Goal: Transaction & Acquisition: Purchase product/service

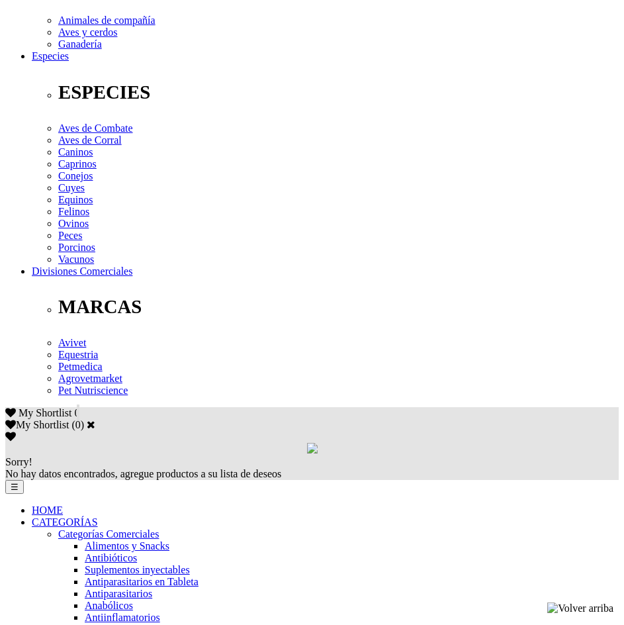
scroll to position [596, 0]
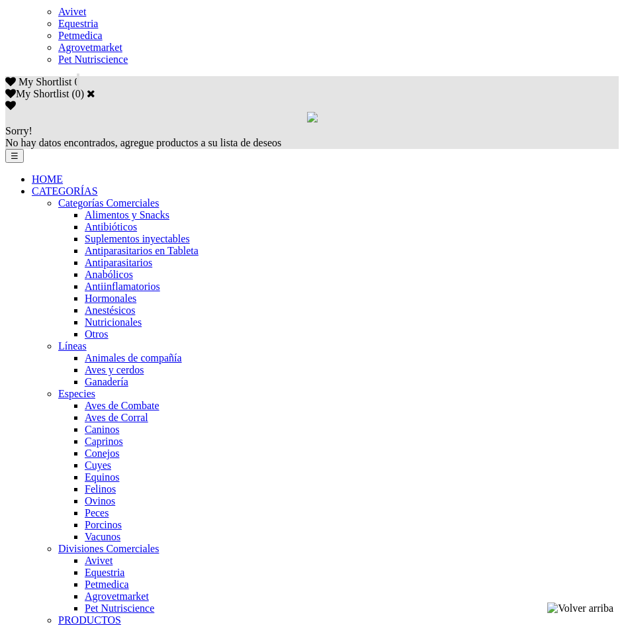
scroll to position [728, 0]
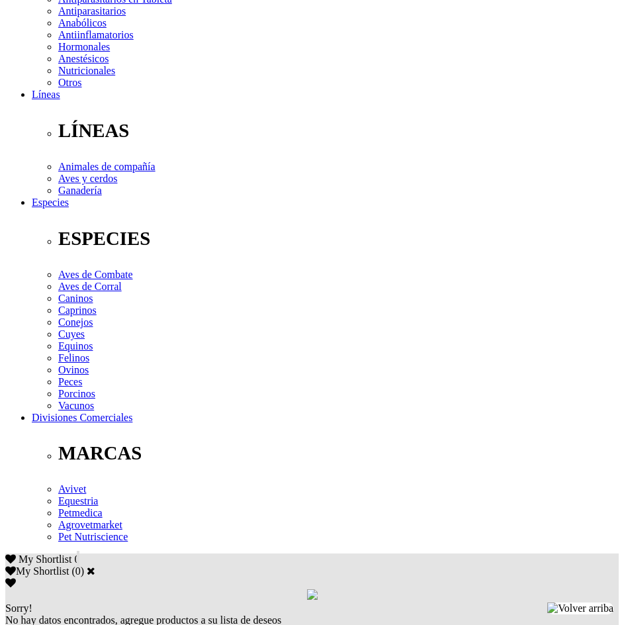
scroll to position [331, 0]
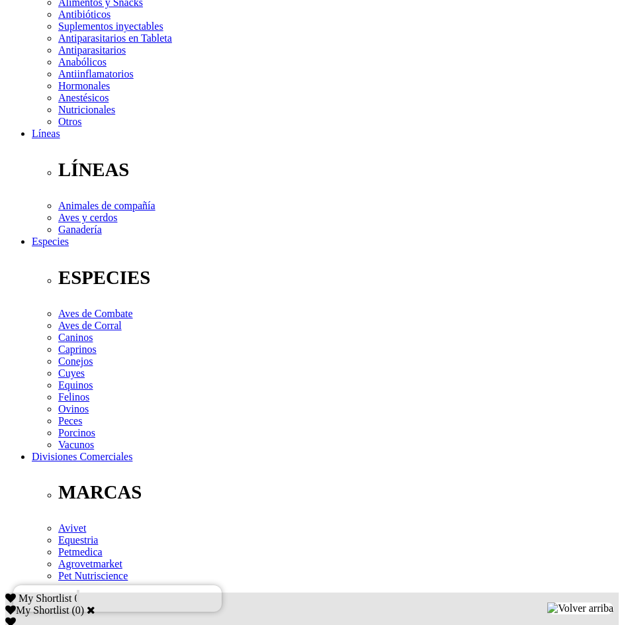
scroll to position [199, 0]
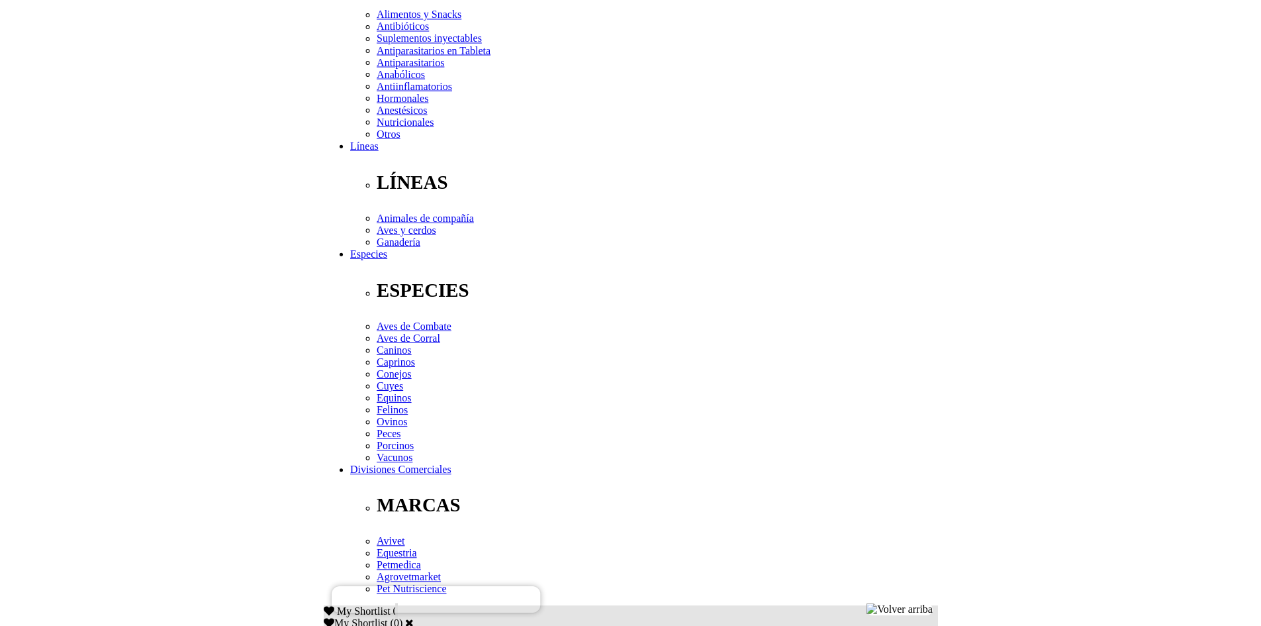
scroll to position [464, 0]
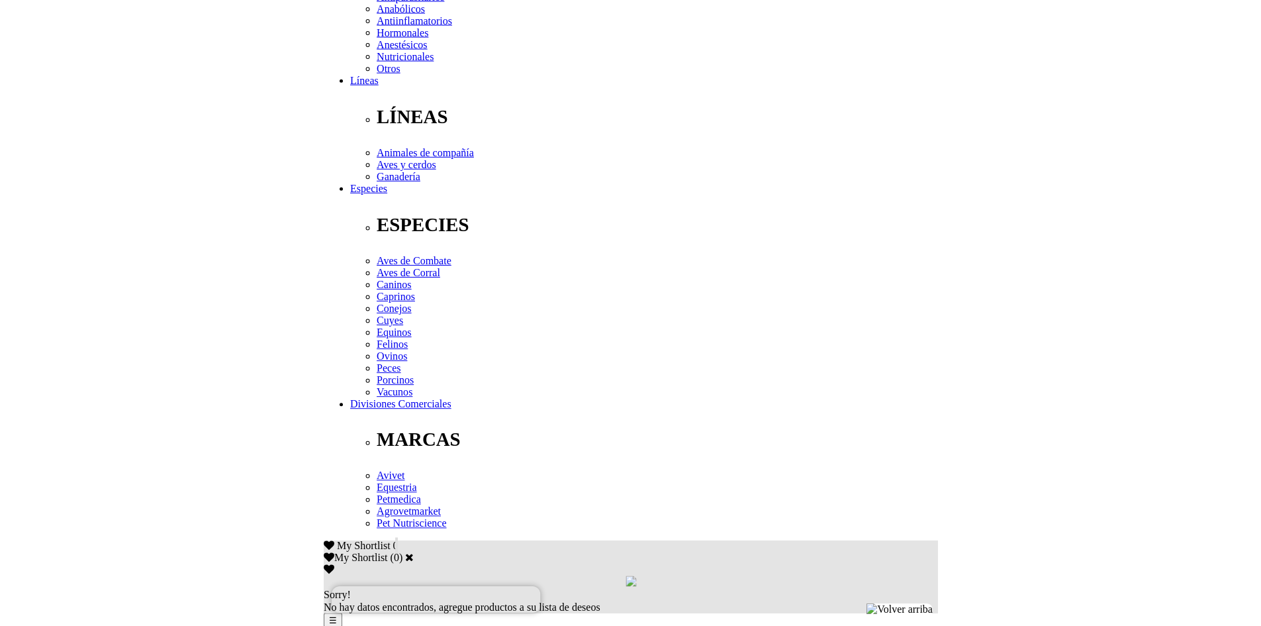
scroll to position [265, 0]
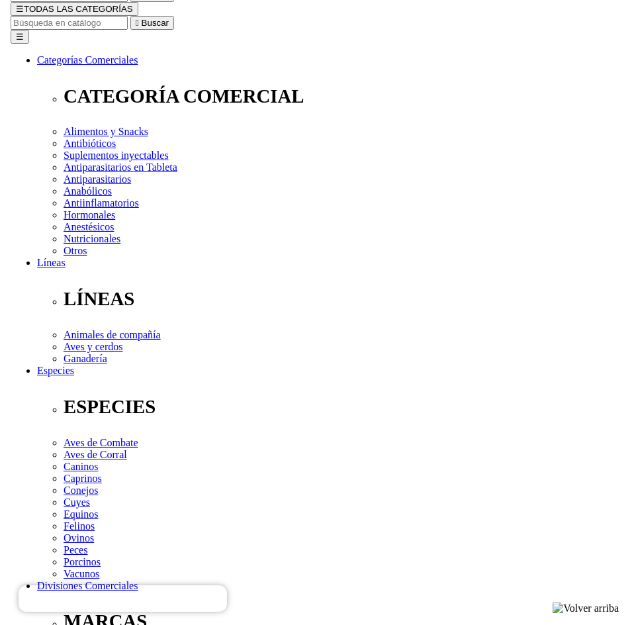
scroll to position [199, 0]
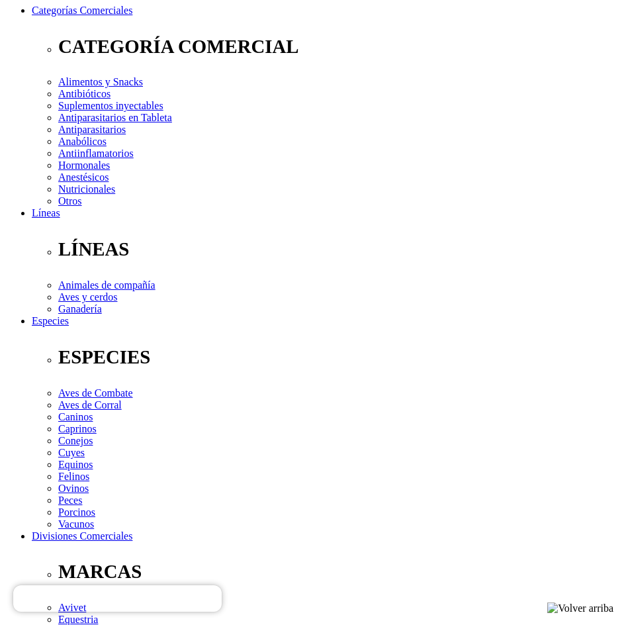
select select "26"
select select "25"
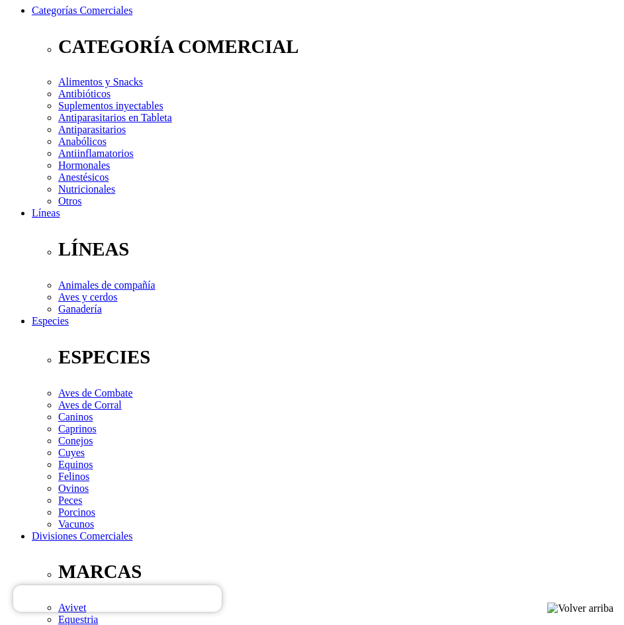
select select "26"
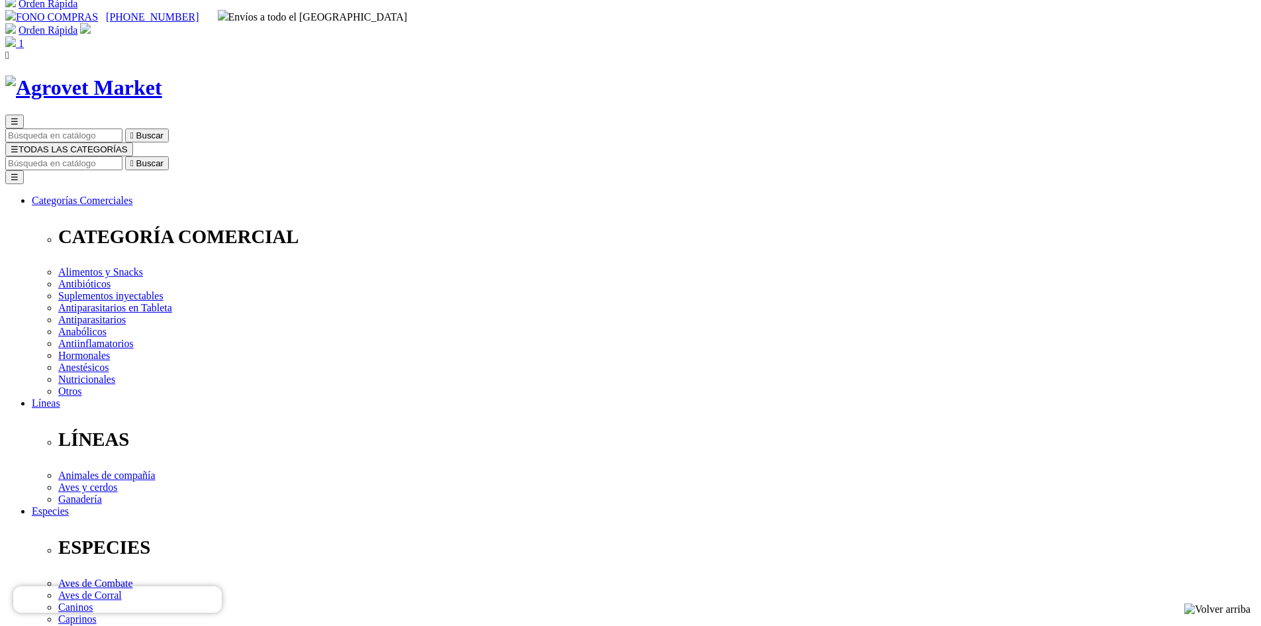
scroll to position [3, 0]
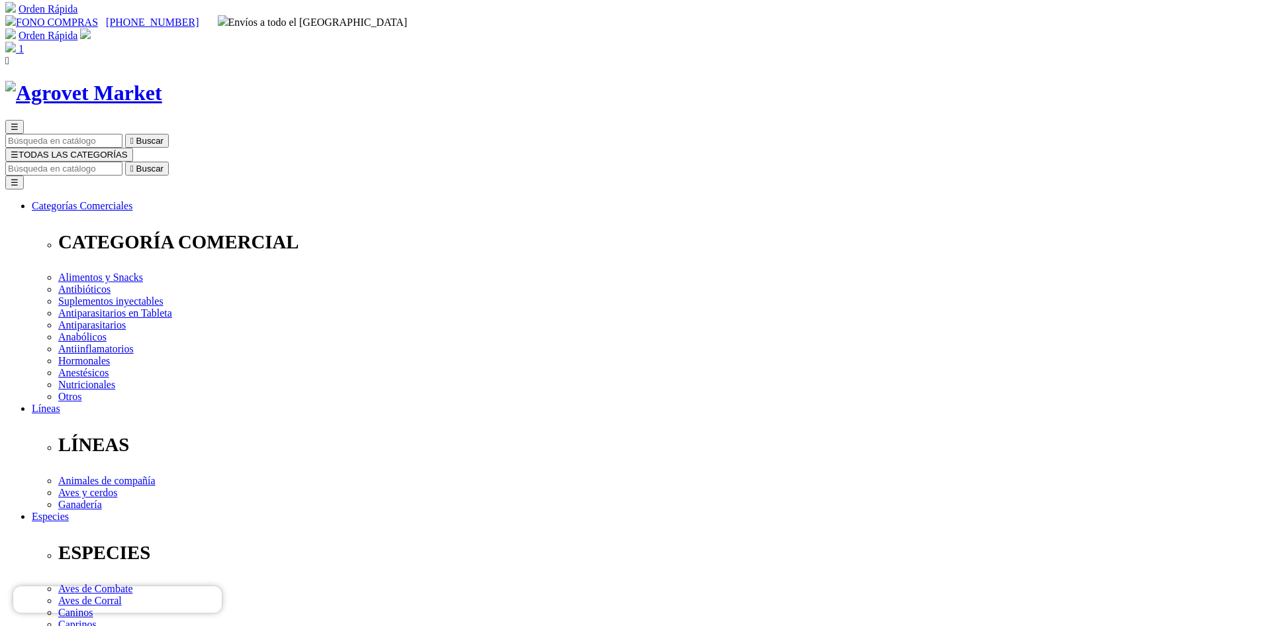
type input "COMPRA1"
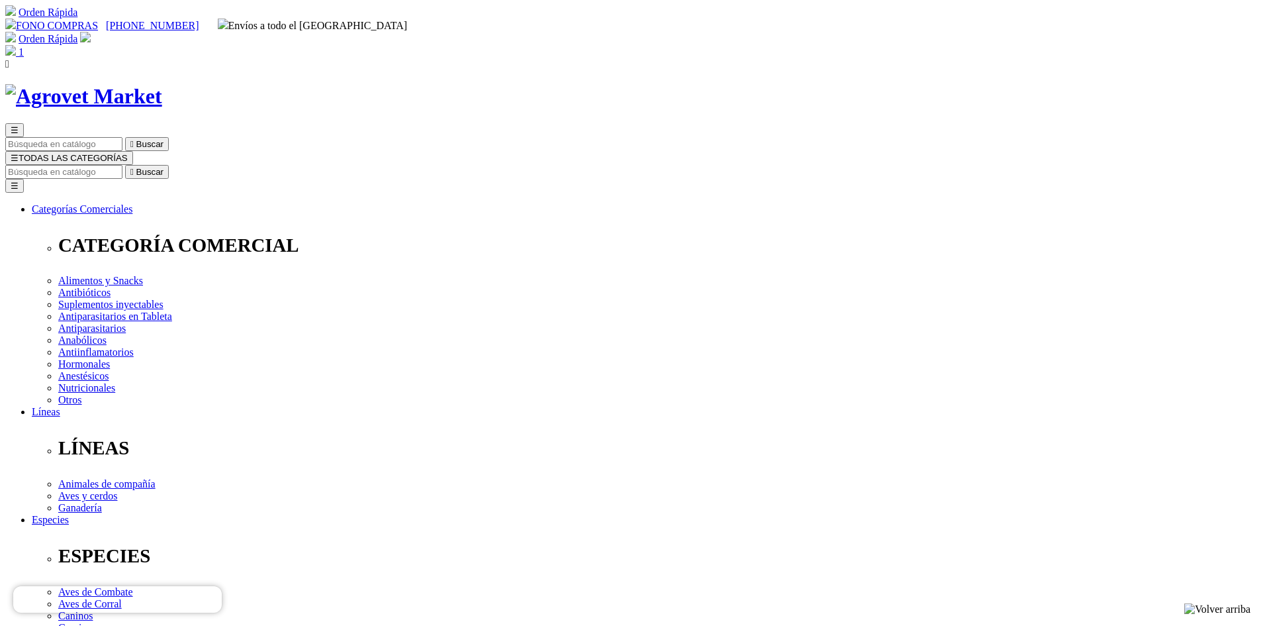
radio input "true"
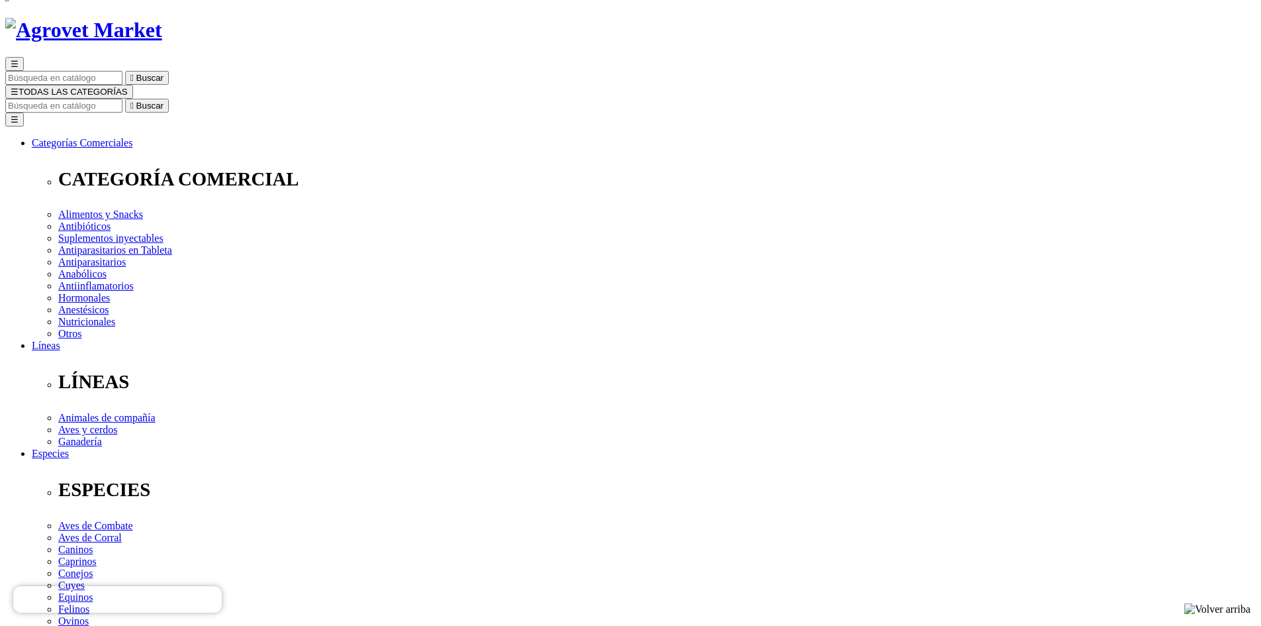
type input "MAETBA"
type input "FEBRE PECHE"
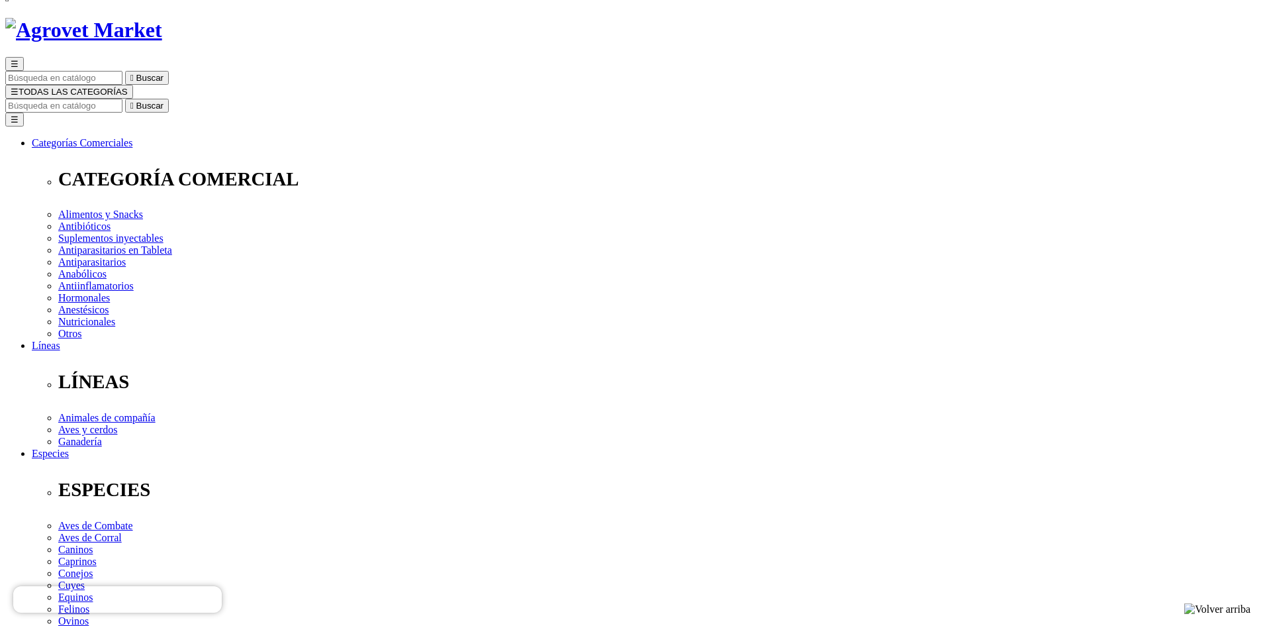
select select "DNI"
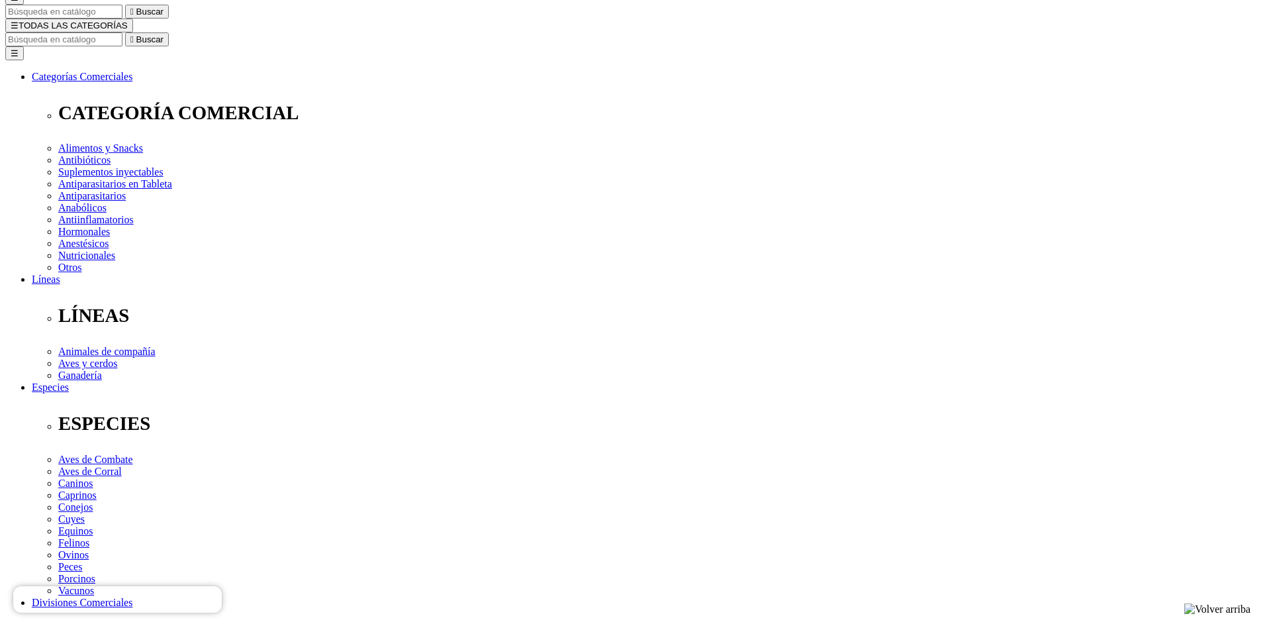
scroll to position [331, 0]
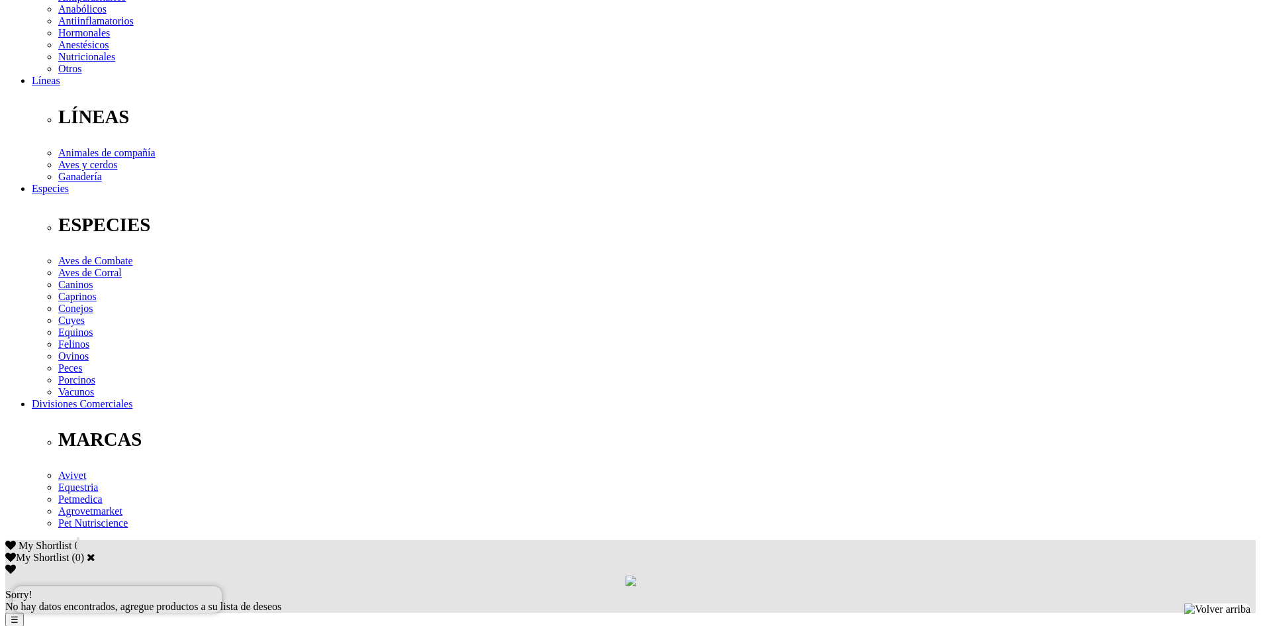
type input "70908199"
select select "Otra_actividad"
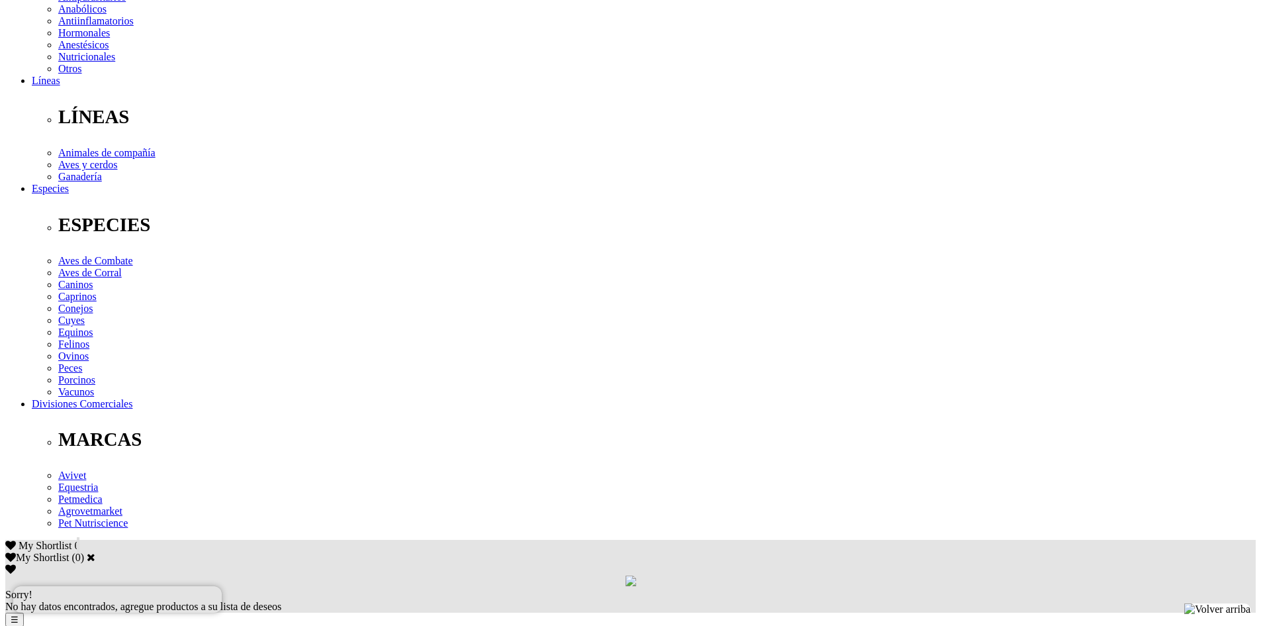
type input "maetbafebrep@gmail.com"
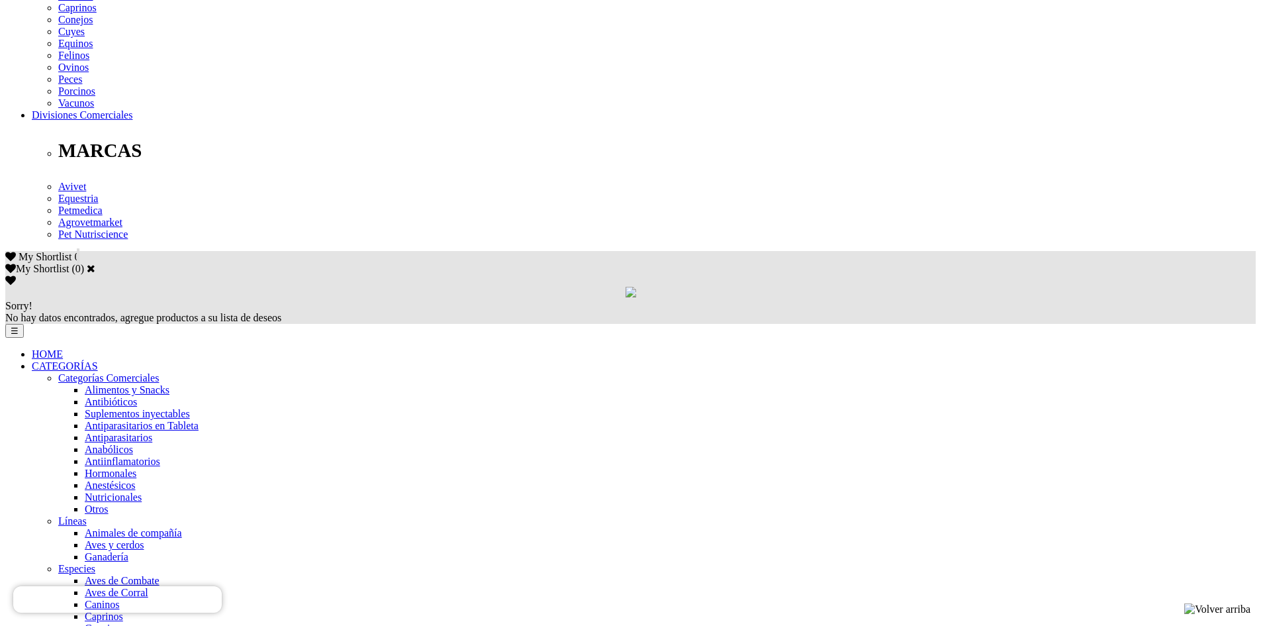
scroll to position [643, 0]
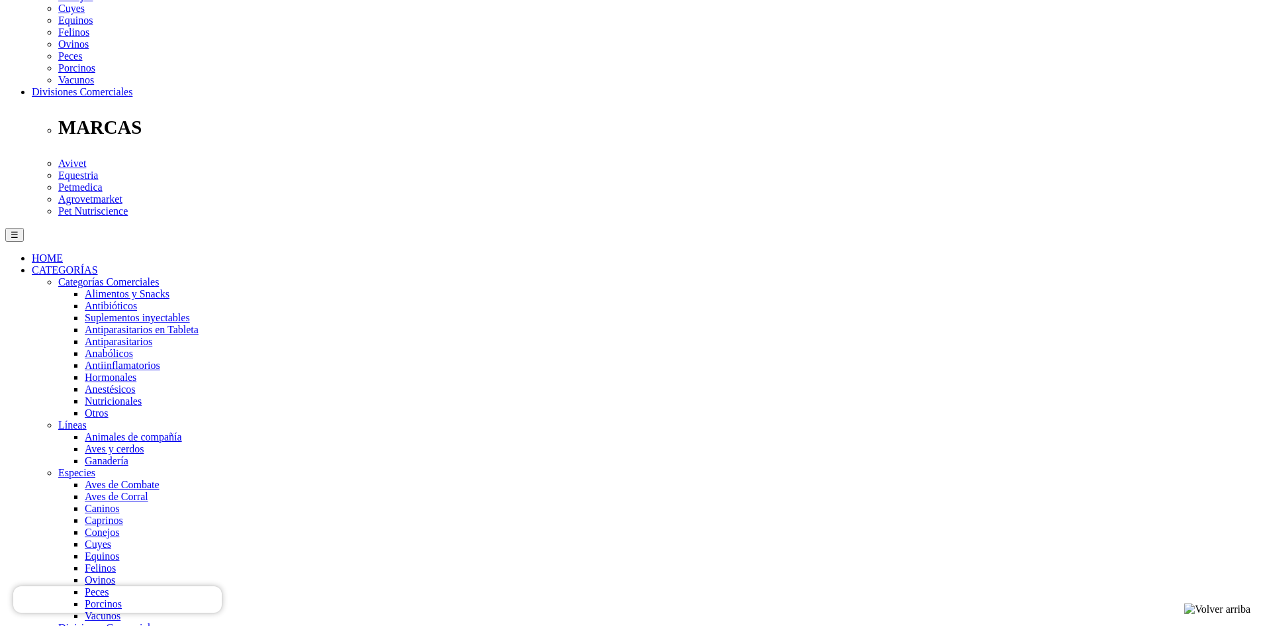
type input "10/06/1999"
checkbox input "true"
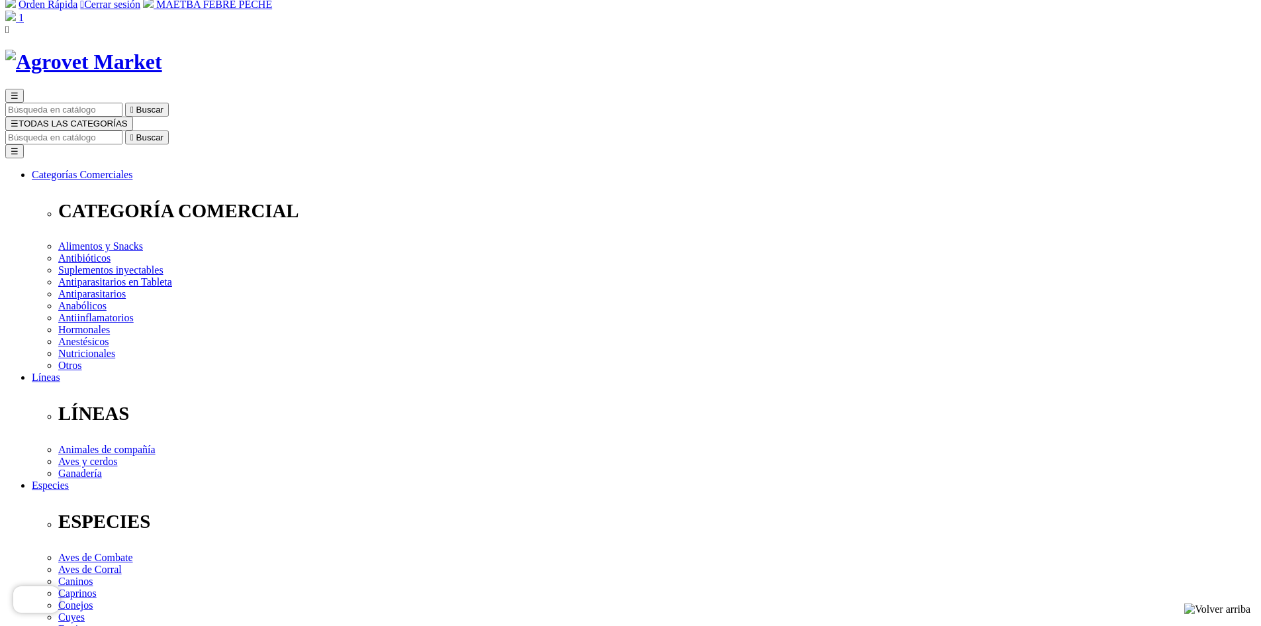
scroll to position [132, 0]
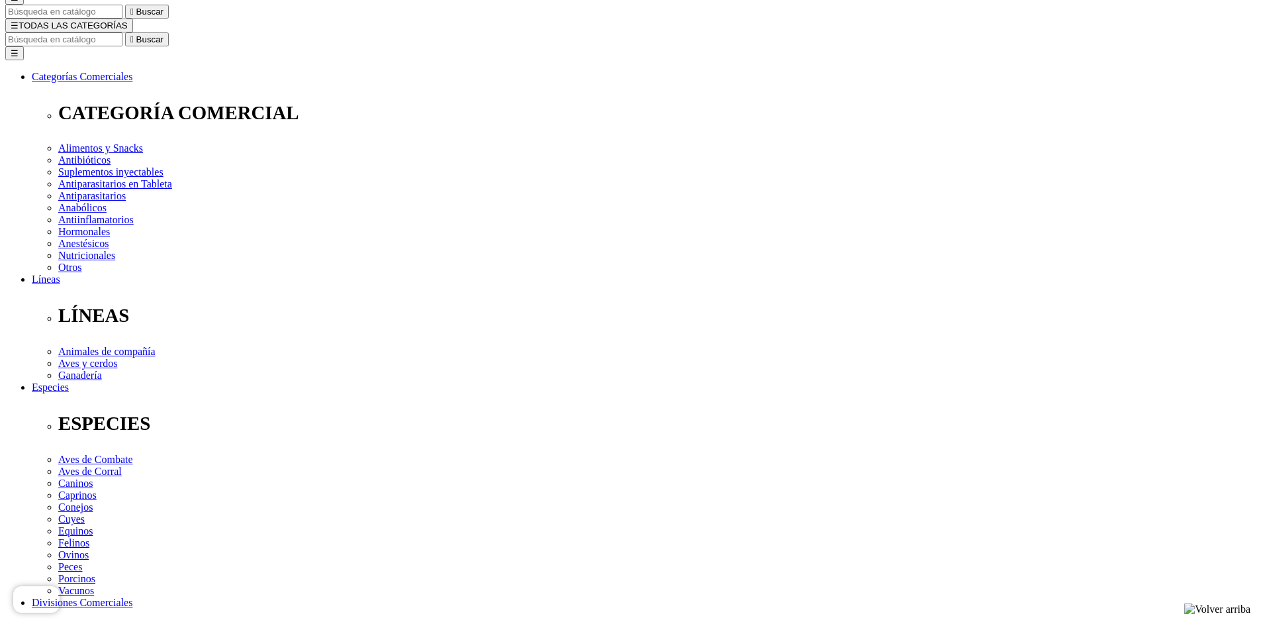
select select "LIMA"
select select
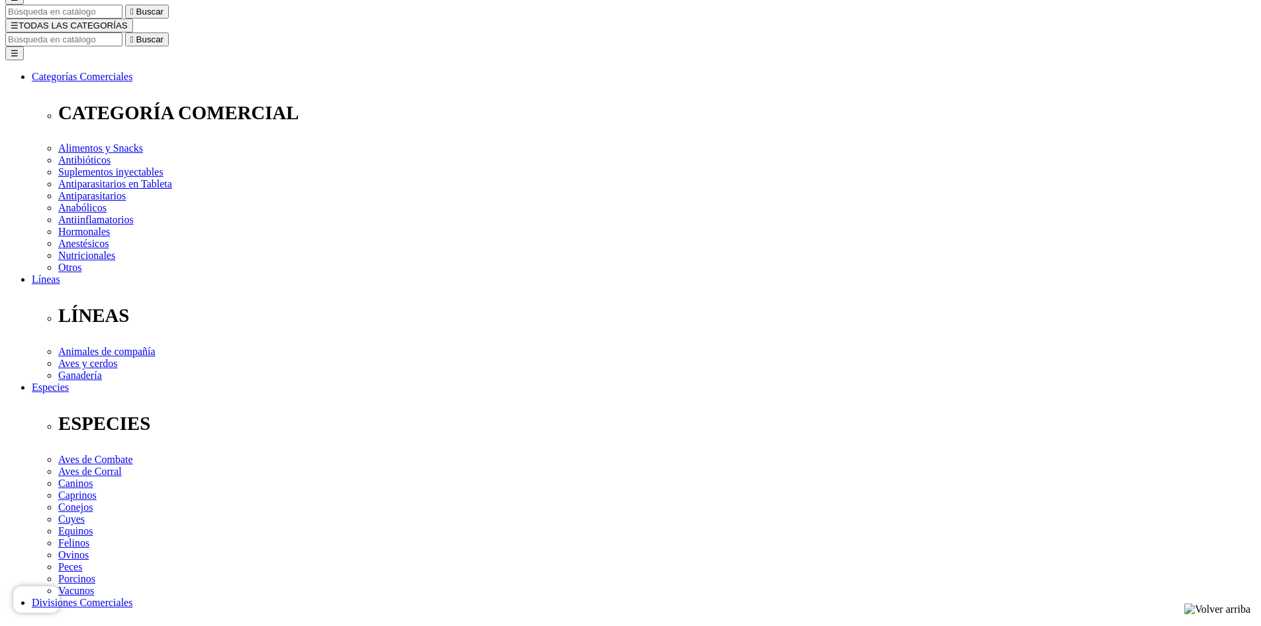
select select "3"
select select "69"
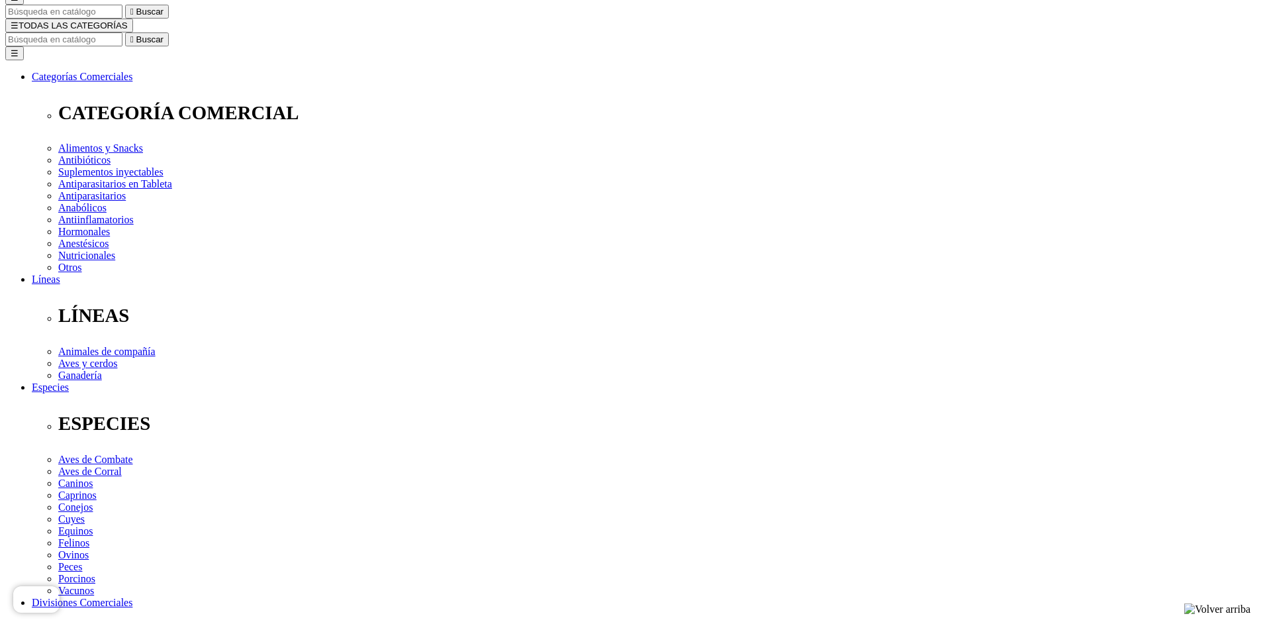
type input "[GEOGRAPHIC_DATA] [GEOGRAPHIC_DATA][PERSON_NAME]"
select select "Boleta"
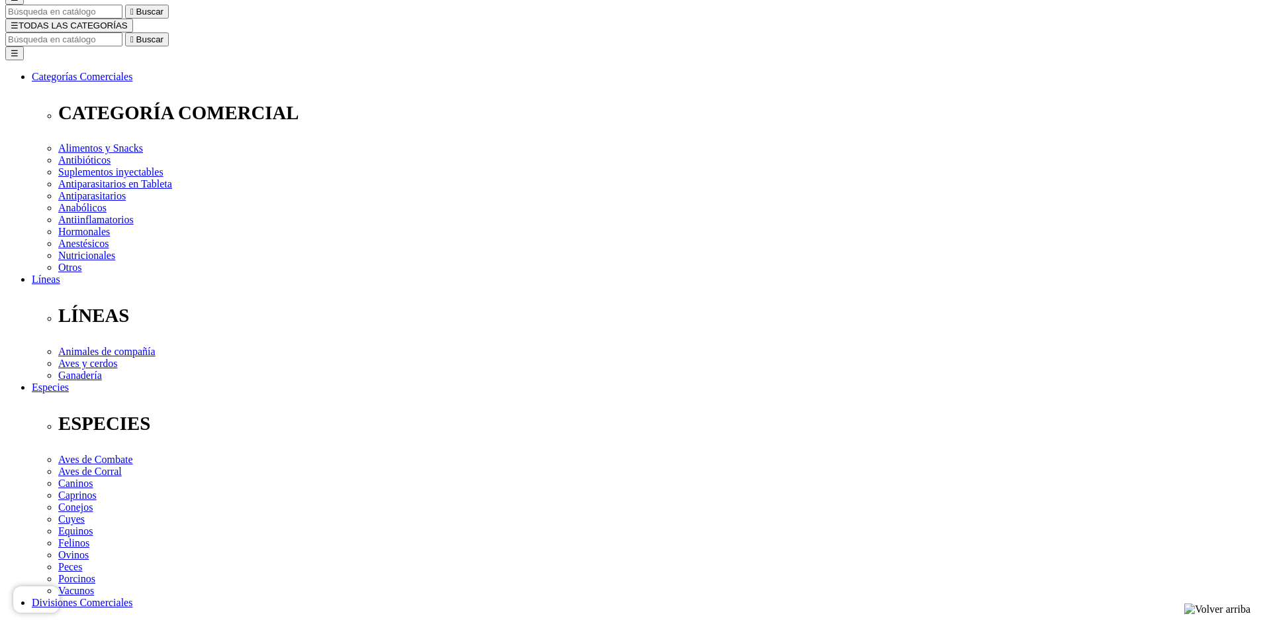
type input "935765127"
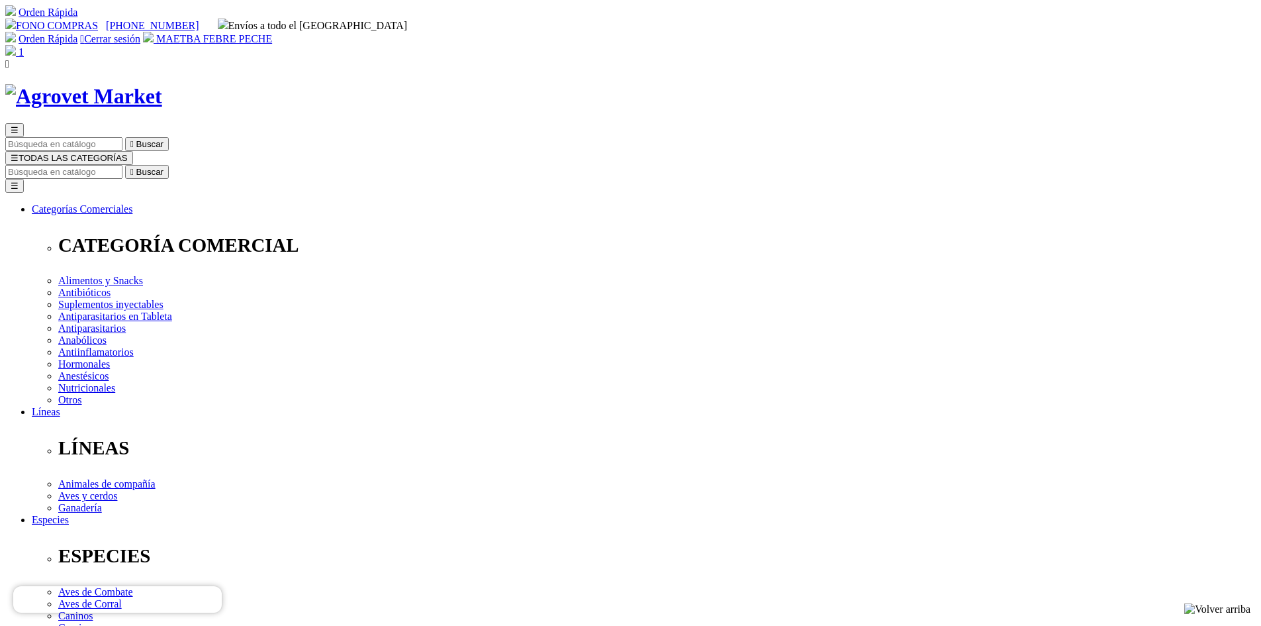
radio input "true"
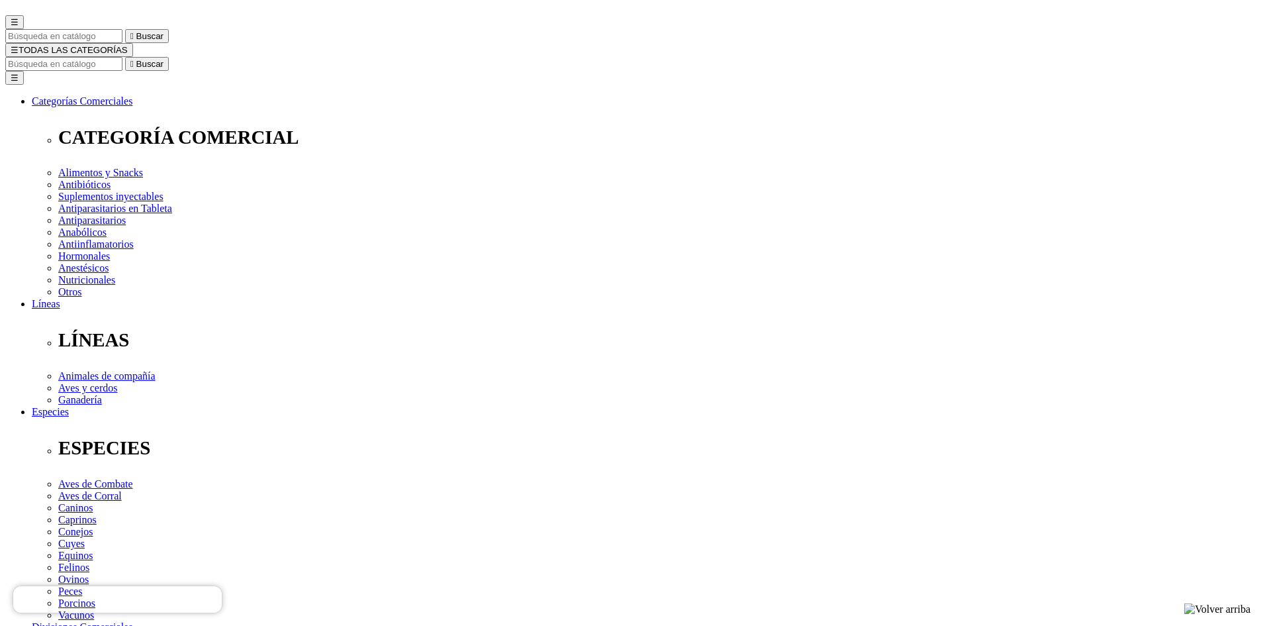
scroll to position [130, 0]
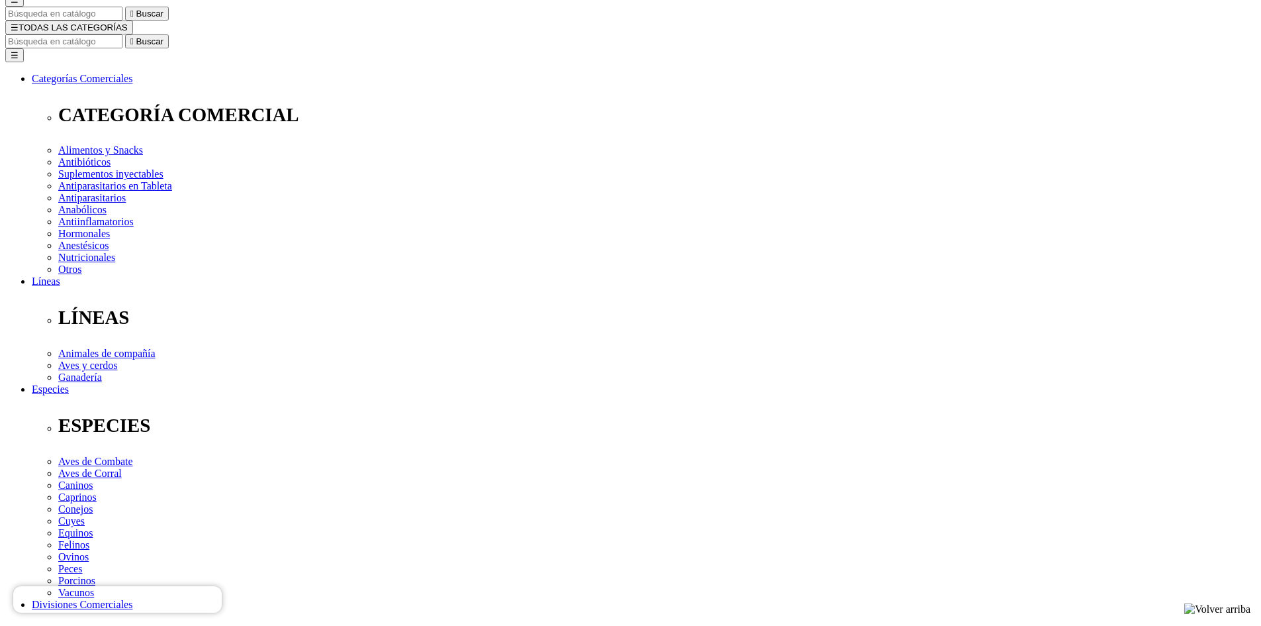
type textarea "[PERSON_NAME], o [PERSON_NAME]"
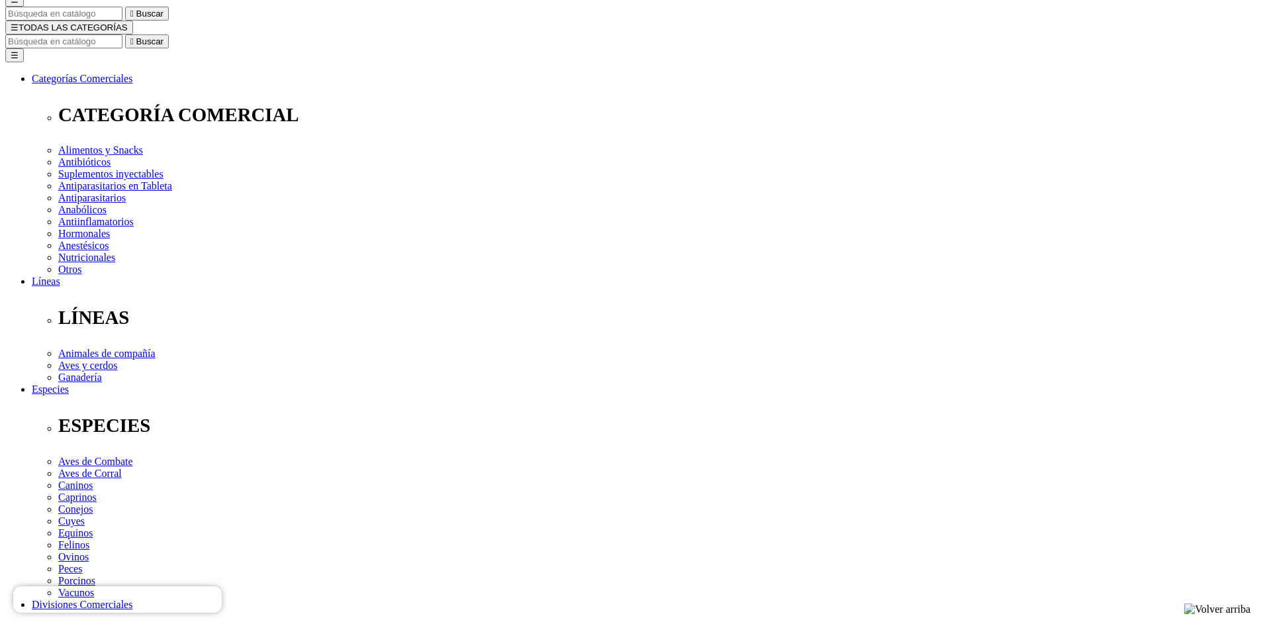
radio input "true"
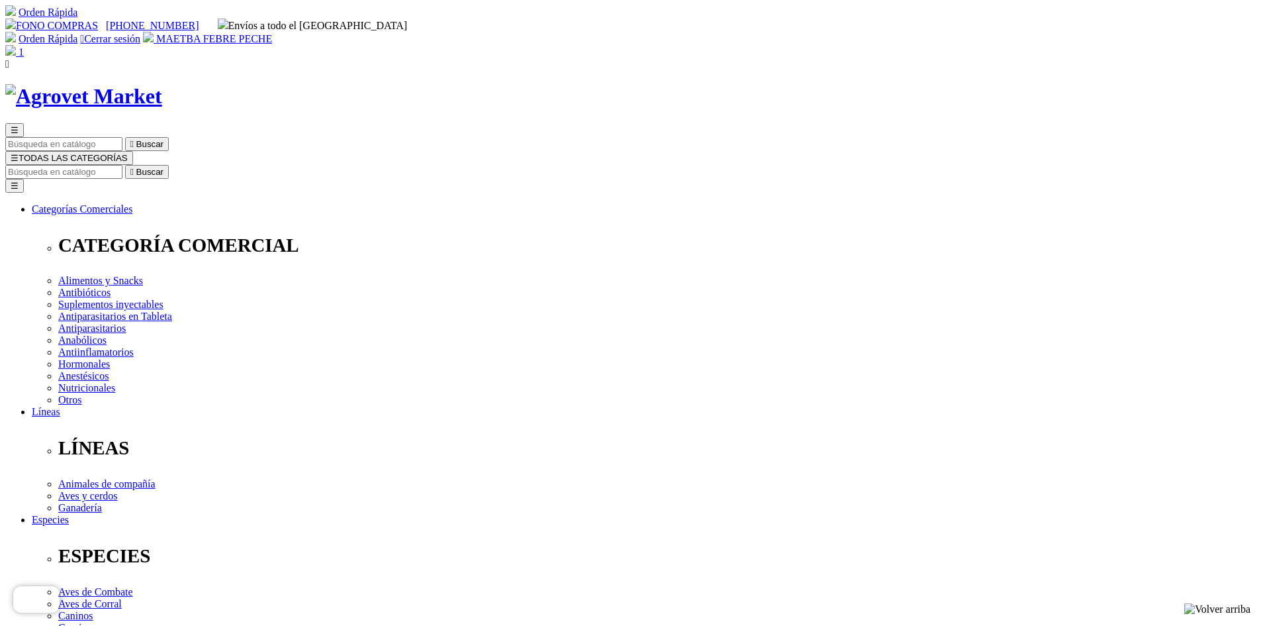
radio input "true"
checkbox input "true"
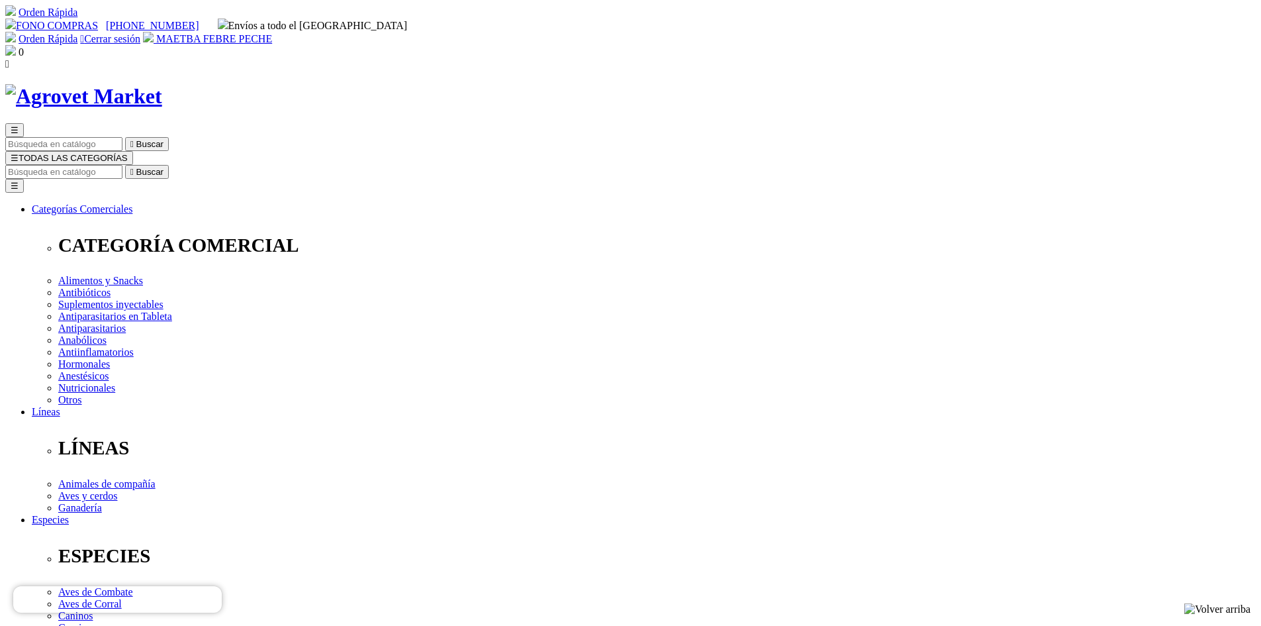
drag, startPoint x: 747, startPoint y: 304, endPoint x: 741, endPoint y: 295, distance: 10.5
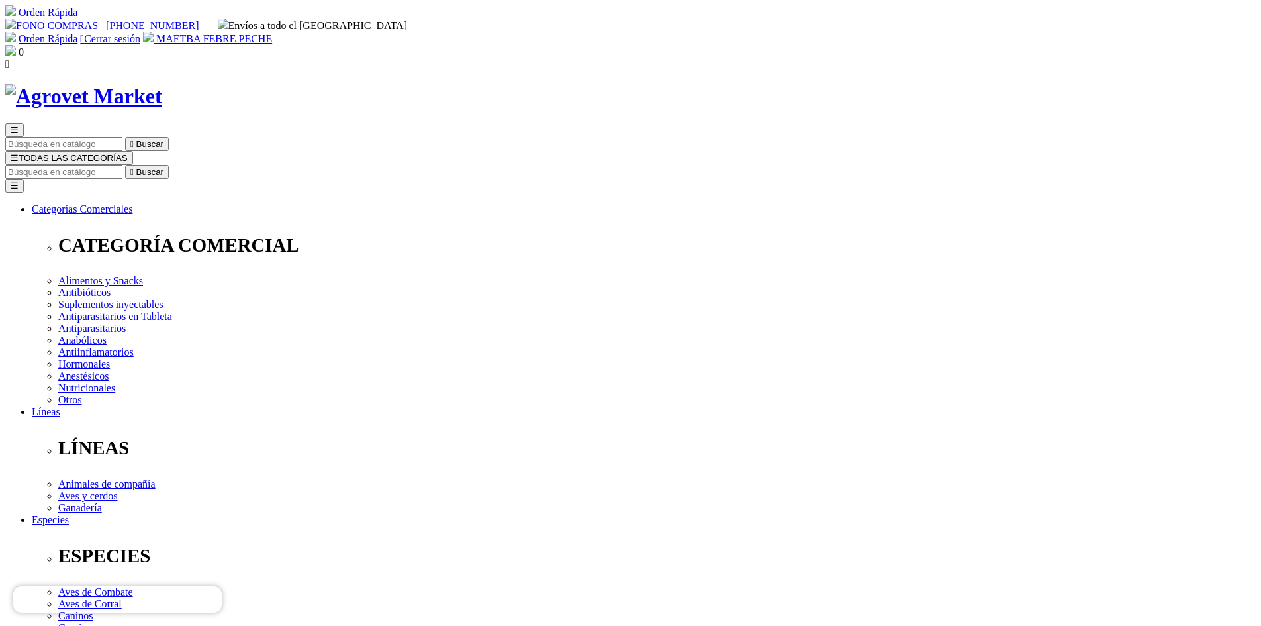
drag, startPoint x: 520, startPoint y: 405, endPoint x: 524, endPoint y: 383, distance: 22.2
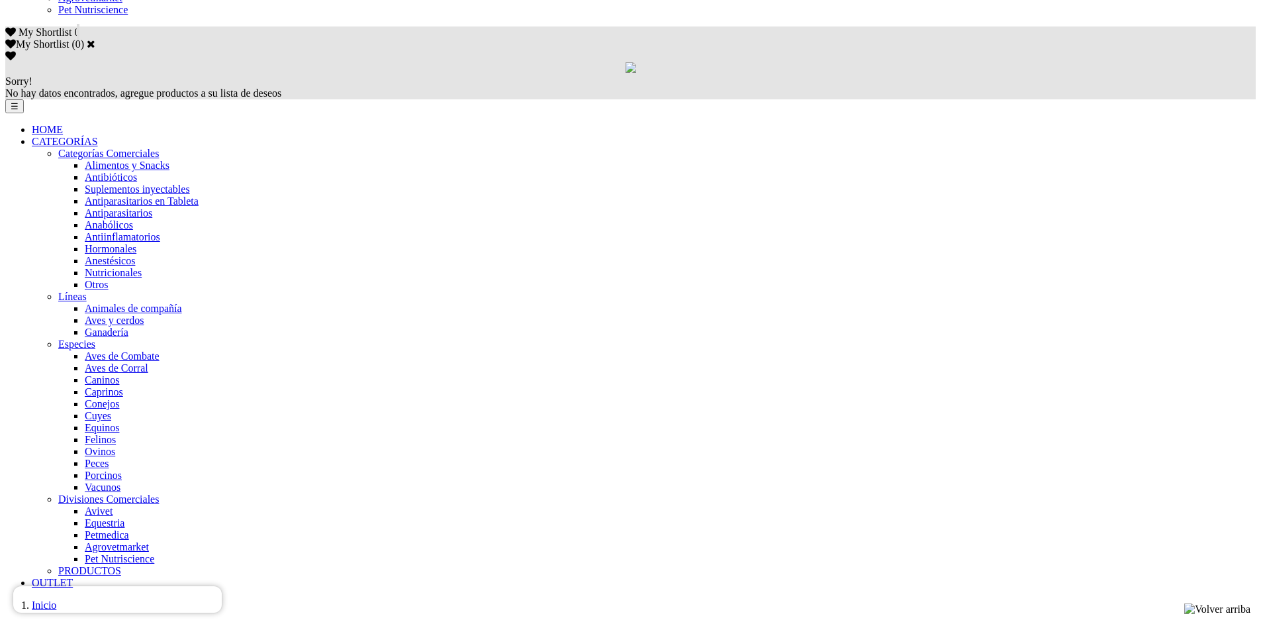
scroll to position [861, 0]
